Goal: Find specific page/section: Find specific page/section

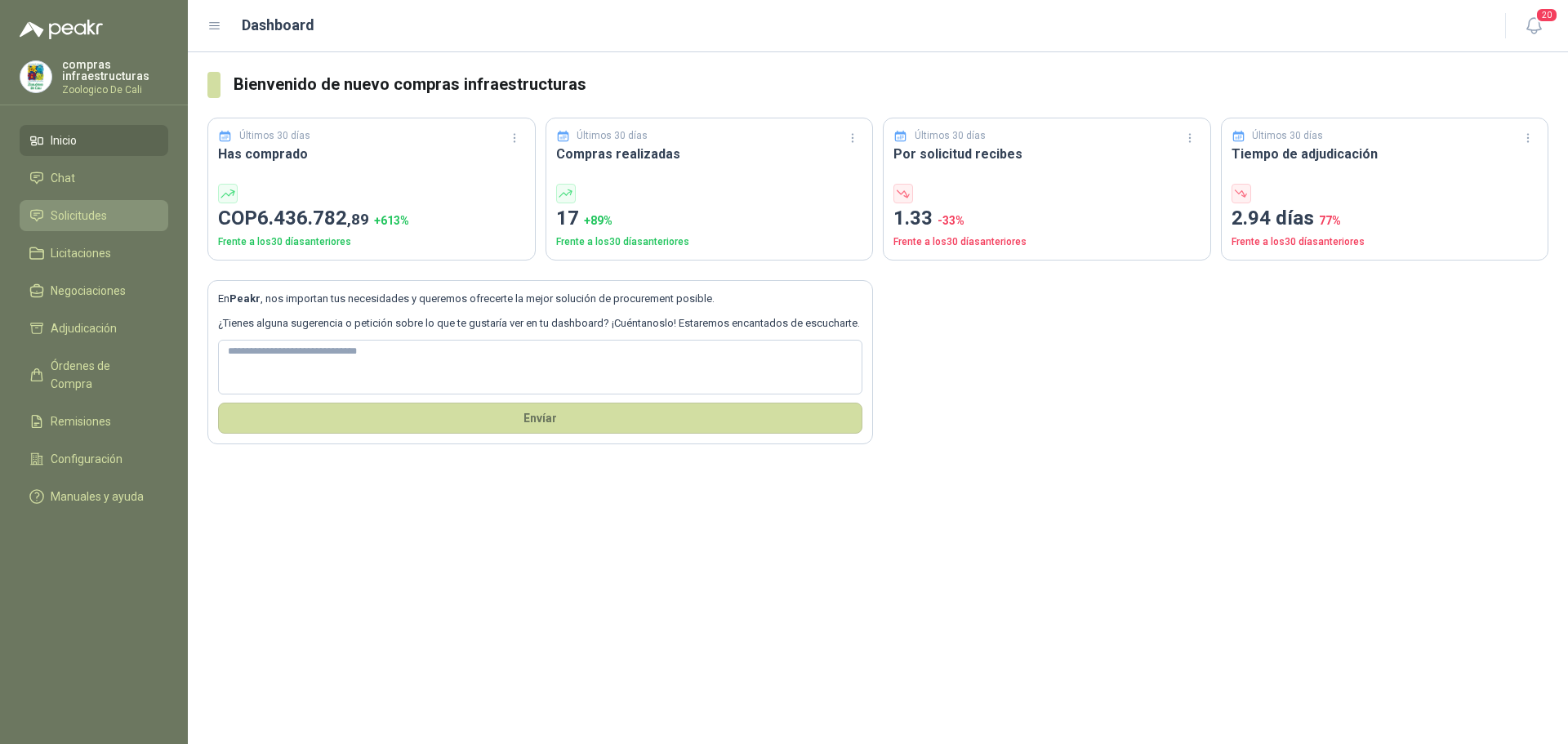
click at [89, 209] on span "Solicitudes" at bounding box center [79, 216] width 56 height 18
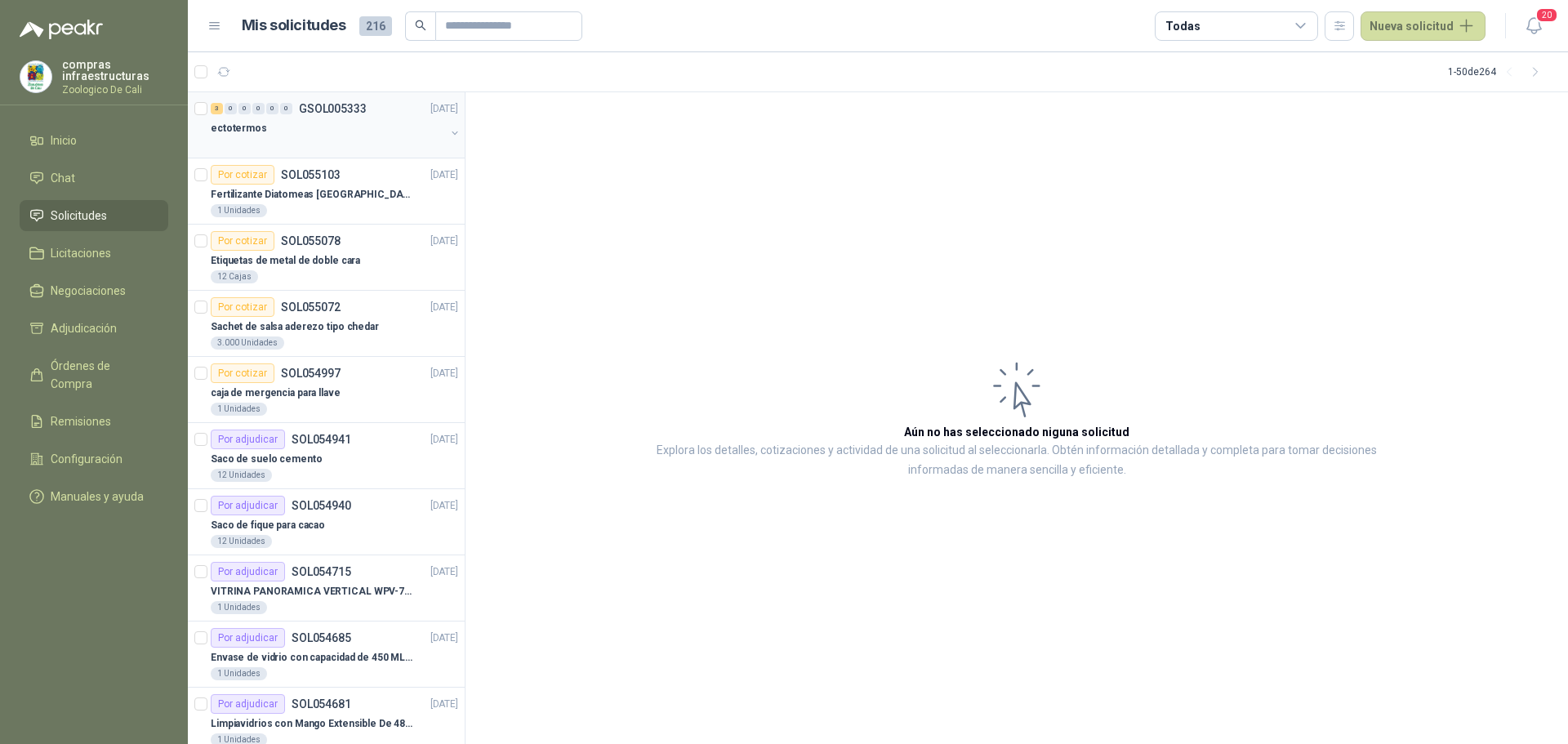
click at [337, 112] on p "GSOL005333" at bounding box center [332, 108] width 67 height 11
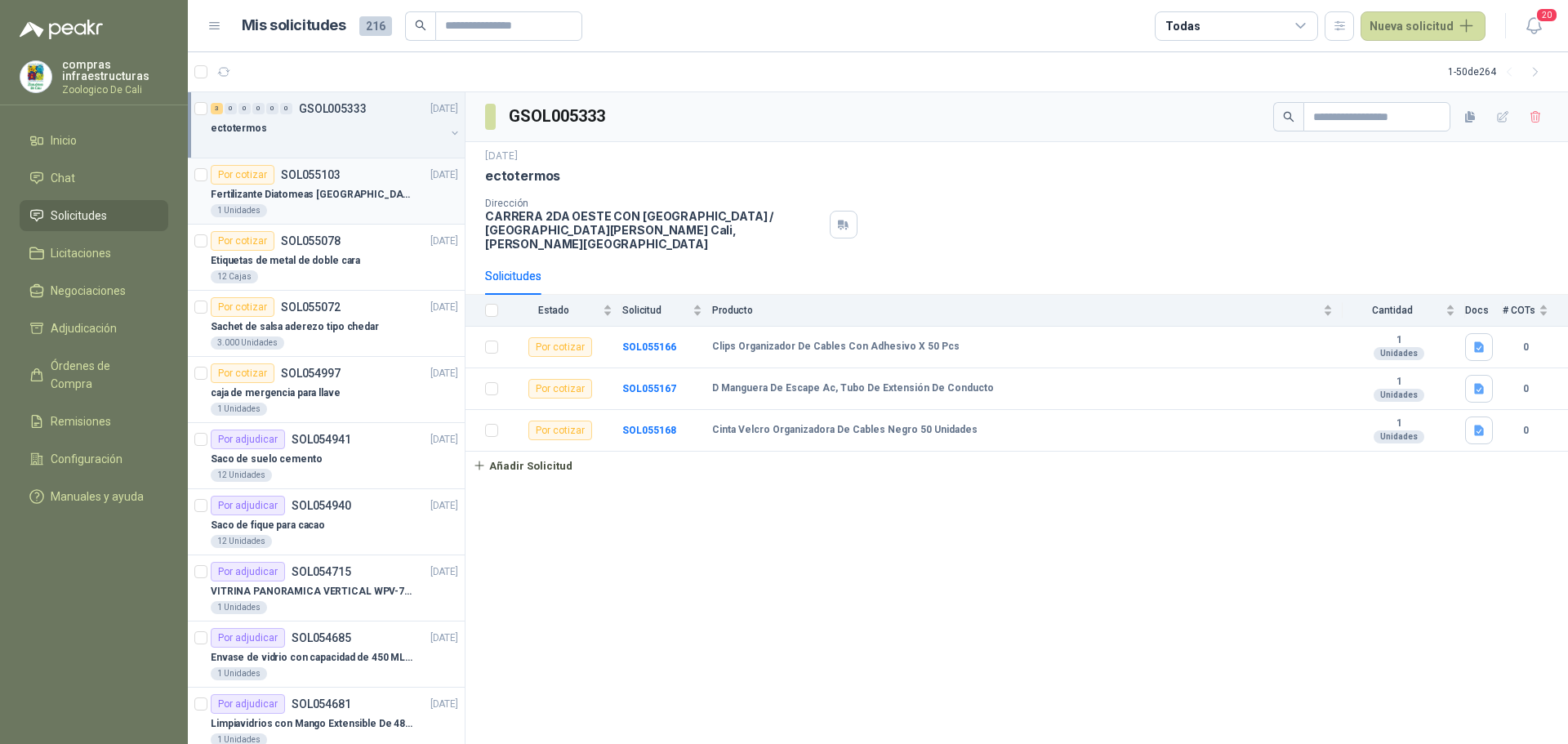
click at [304, 187] on p "Fertilizante Diatomeas [GEOGRAPHIC_DATA] 25kg Polvo" at bounding box center [312, 195] width 203 height 16
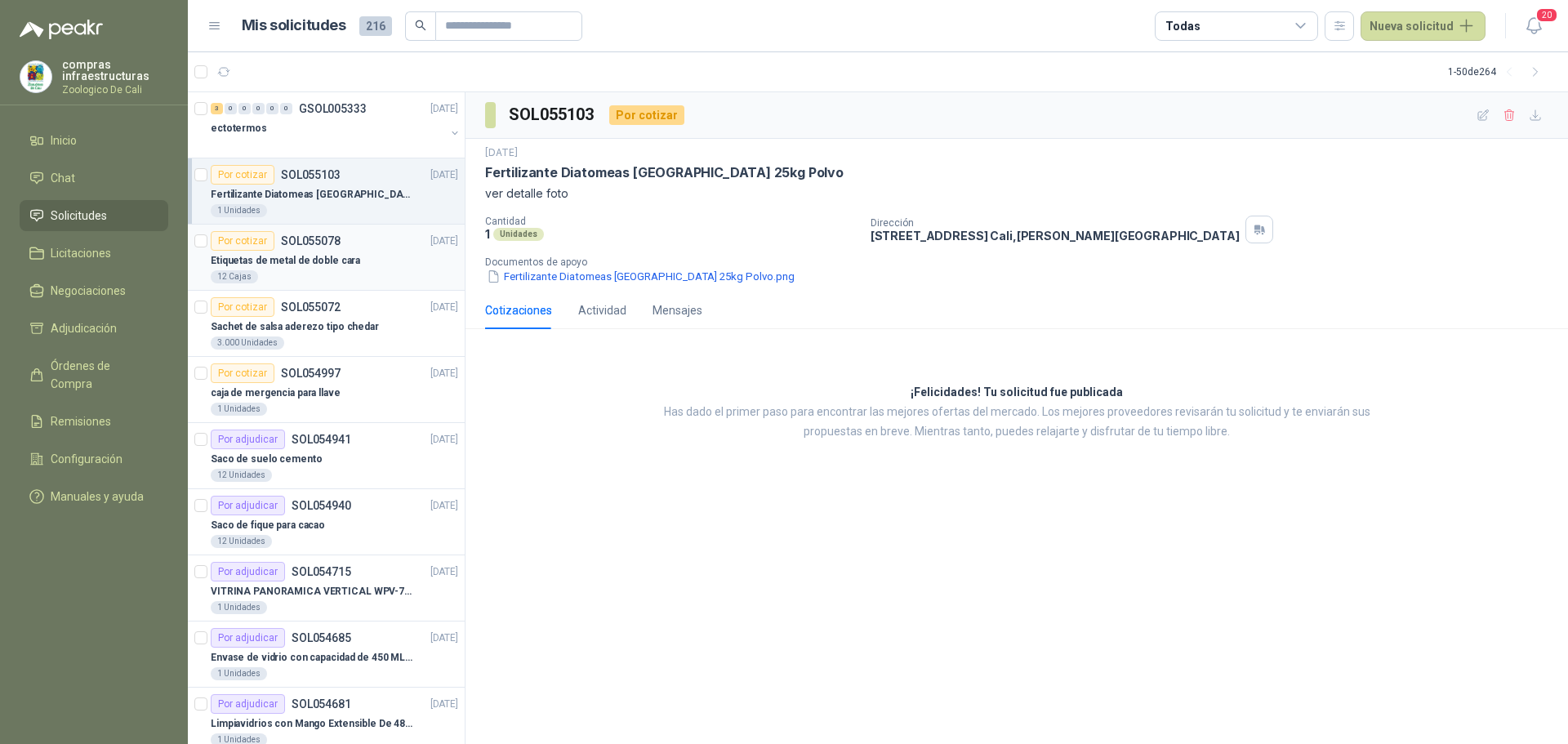
click at [324, 261] on p "Etiquetas de metal de doble cara" at bounding box center [285, 261] width 149 height 16
